Goal: Navigation & Orientation: Go to known website

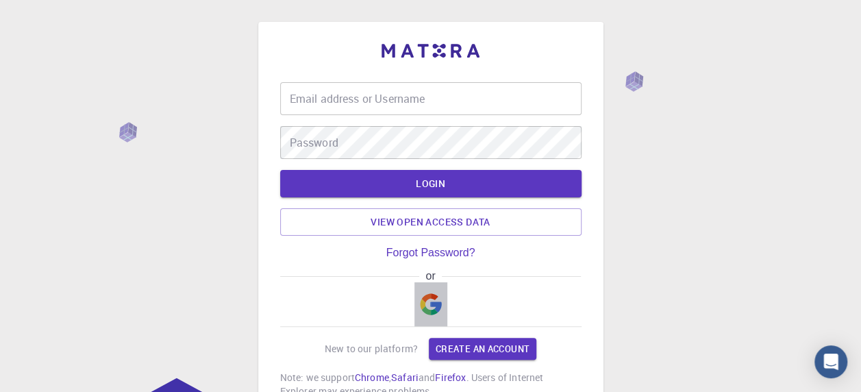
click at [432, 301] on img "button" at bounding box center [431, 304] width 22 height 22
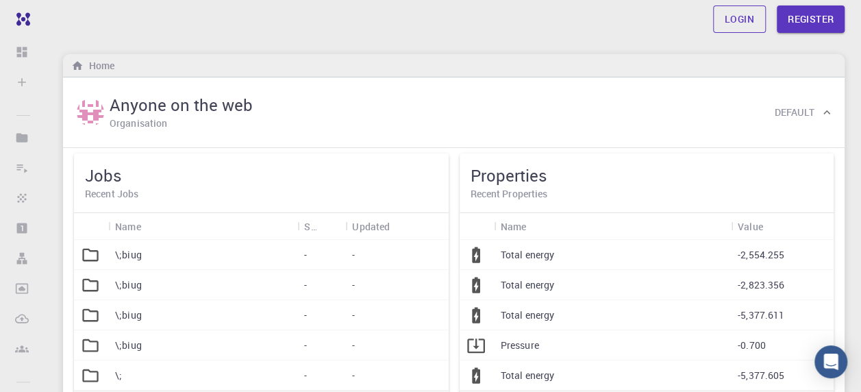
click at [724, 19] on link "Login" at bounding box center [739, 18] width 53 height 27
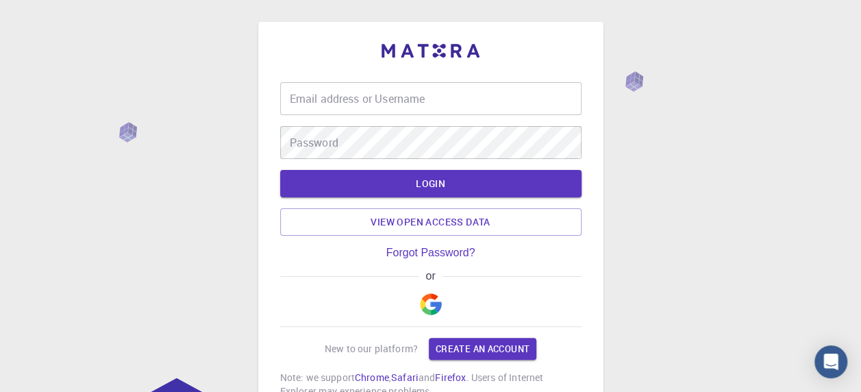
click at [438, 307] on img "button" at bounding box center [431, 304] width 22 height 22
